Goal: Task Accomplishment & Management: Manage account settings

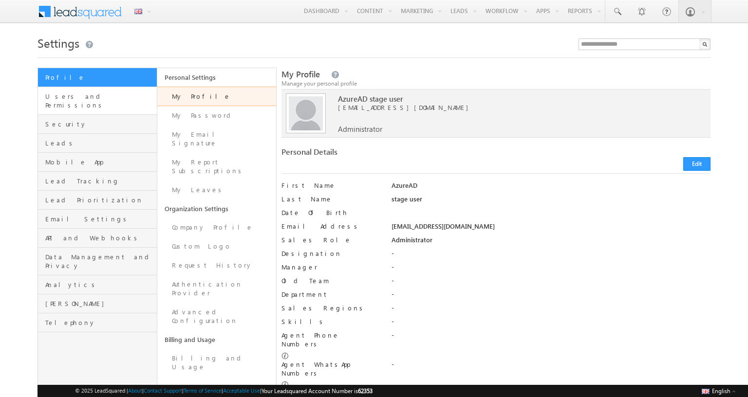
click at [99, 96] on span "Users and Permissions" at bounding box center [99, 101] width 109 height 18
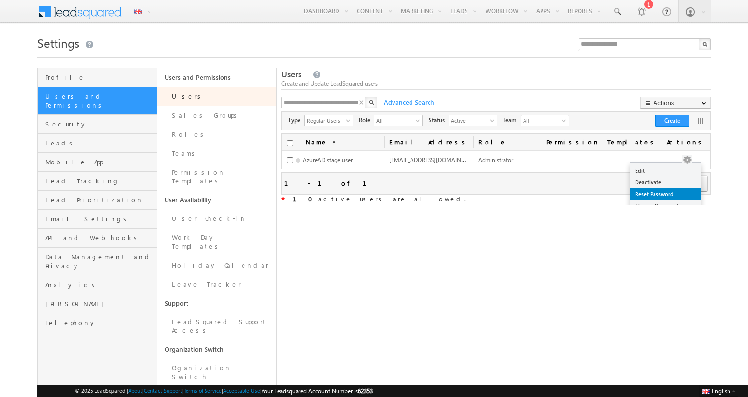
click at [692, 160] on button "button" at bounding box center [687, 160] width 10 height 10
click at [687, 194] on link "Reset Password" at bounding box center [665, 195] width 71 height 12
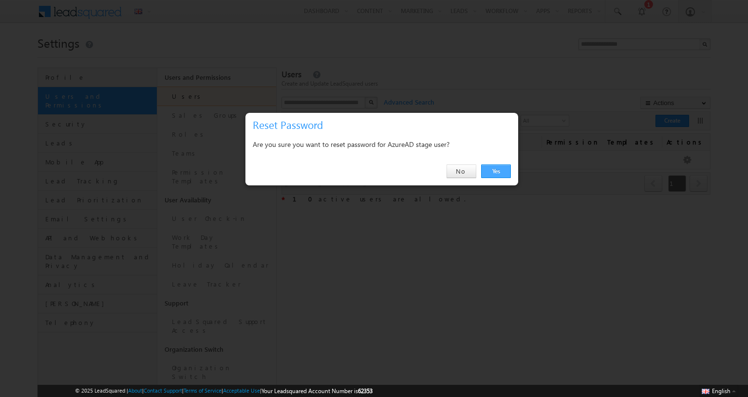
click at [496, 171] on link "Yes" at bounding box center [496, 172] width 30 height 14
